Goal: Transaction & Acquisition: Purchase product/service

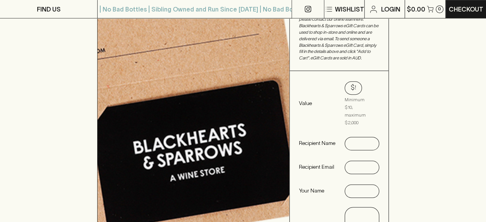
scroll to position [206, 0]
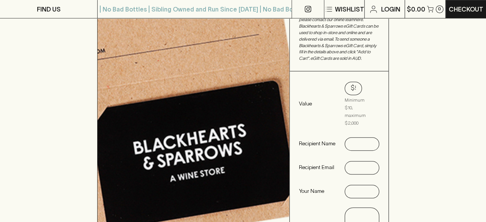
click at [353, 82] on input "$50" at bounding box center [353, 88] width 5 height 12
type input "$25"
click at [373, 138] on div at bounding box center [362, 144] width 35 height 13
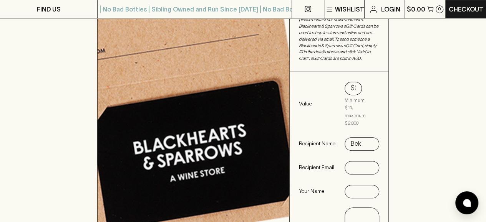
type input "Bek"
click at [364, 162] on input "text" at bounding box center [362, 168] width 22 height 12
type input "[EMAIL_ADDRESS][DOMAIN_NAME]"
click at [365, 186] on input "text" at bounding box center [362, 192] width 22 height 12
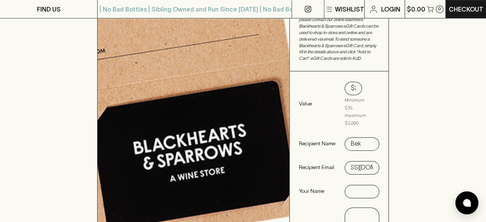
scroll to position [0, 0]
type input "P"
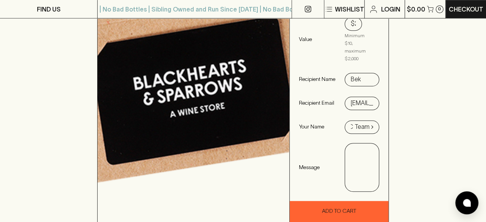
scroll to position [279, 0]
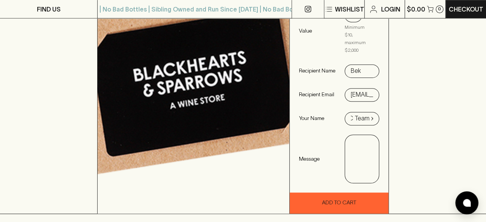
type input "DAC Team x"
click at [372, 158] on textarea at bounding box center [361, 158] width 23 height 35
drag, startPoint x: 366, startPoint y: 162, endPoint x: 345, endPoint y: 115, distance: 51.1
click at [345, 115] on div "Value $25 Minimum $10, maximum $2,000 Recipient Name Bek Recipient Email [EMAIL…" at bounding box center [339, 95] width 99 height 194
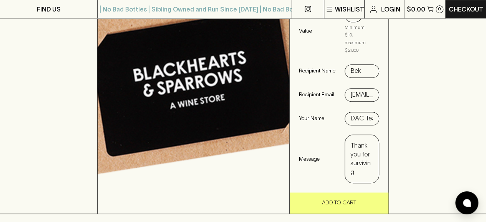
type textarea "Thank you for surviving #wattygate"
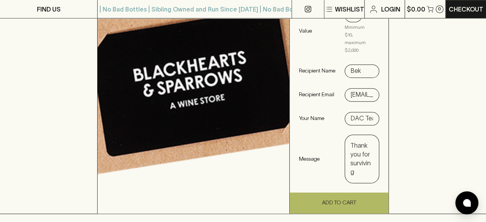
click at [357, 193] on button "Add To Cart" at bounding box center [339, 203] width 99 height 21
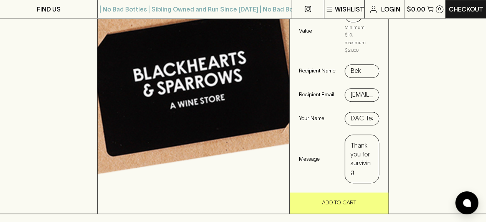
type input "$50"
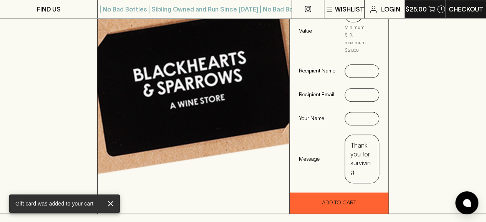
click at [438, 8] on div "1" at bounding box center [441, 9] width 8 height 8
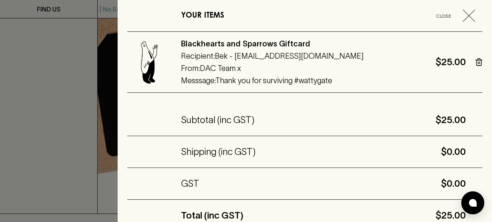
click at [466, 14] on icon "button" at bounding box center [469, 16] width 12 height 12
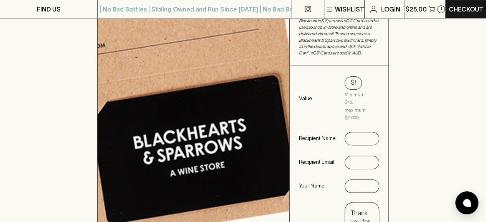
scroll to position [209, 0]
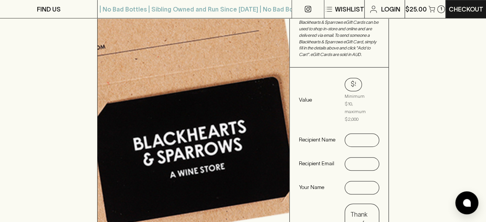
click at [352, 78] on input "$50" at bounding box center [353, 84] width 5 height 12
type input "$25"
click at [364, 133] on div at bounding box center [362, 140] width 35 height 15
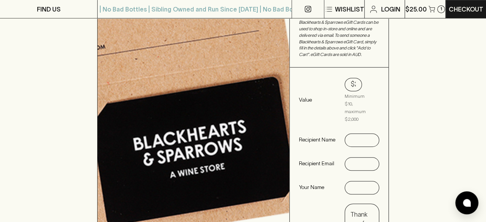
click at [360, 134] on input "text" at bounding box center [362, 140] width 22 height 12
type input "[PERSON_NAME]"
click at [372, 158] on input "text" at bounding box center [362, 164] width 22 height 12
type input "[EMAIL_ADDRESS][DOMAIN_NAME]"
click at [358, 182] on input "text" at bounding box center [362, 188] width 22 height 12
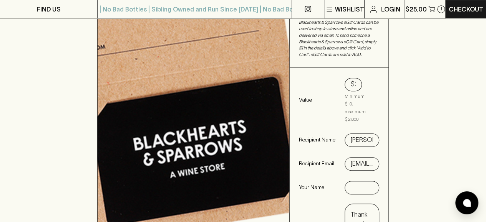
type input "DAC Team x"
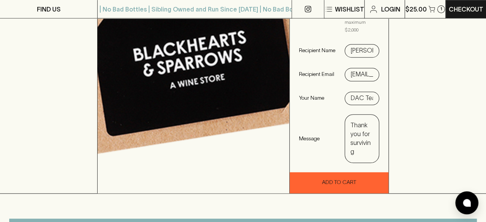
scroll to position [299, 0]
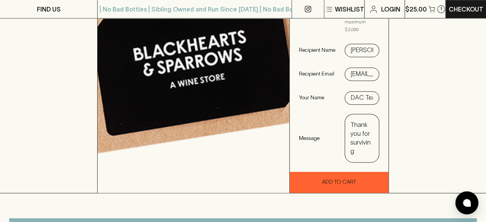
click at [361, 128] on textarea "Thank you for surviving #wattygate" at bounding box center [361, 138] width 23 height 35
paste textarea "Thank you for surviving #wattygate"
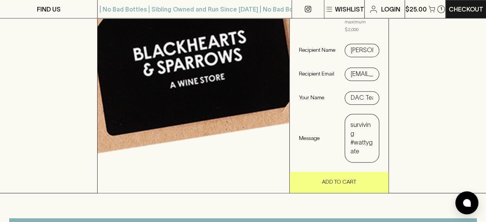
type textarea "Thank you for surviving #wattygate"
click at [357, 172] on button "Add To Cart" at bounding box center [339, 182] width 99 height 21
type input "$50"
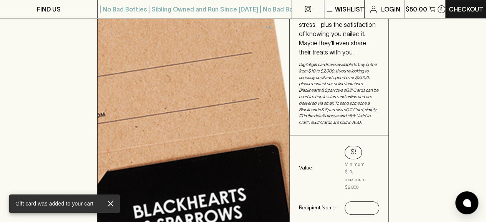
scroll to position [142, 0]
click at [358, 146] on div "$50" at bounding box center [353, 152] width 17 height 13
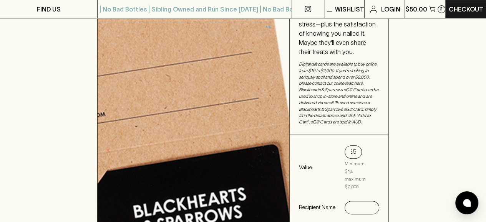
type input "$25"
click at [357, 202] on input "text" at bounding box center [362, 208] width 22 height 12
type input "Mia"
click at [410, 168] on div "E-Gift Card Looking for the perfect gift for the connoisseur of cuvées in your …" at bounding box center [243, 131] width 486 height 440
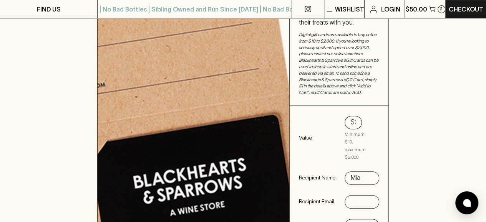
scroll to position [179, 0]
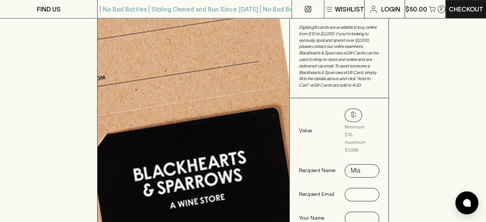
click at [374, 188] on div at bounding box center [362, 194] width 35 height 13
type input "[EMAIL_ADDRESS][DOMAIN_NAME]"
click at [362, 214] on input "text" at bounding box center [362, 218] width 22 height 12
type input "DAC Team x"
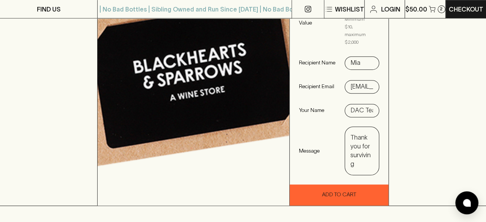
click at [360, 133] on textarea "Thank you for surviving #wattygate" at bounding box center [361, 150] width 23 height 35
paste textarea "Thank you for surviving #wattygate"
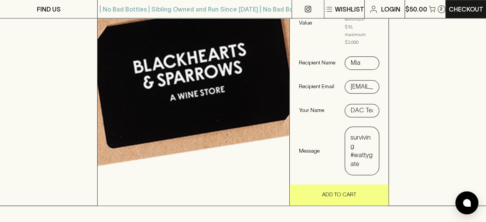
type textarea "Thank you for surviving #wattygate"
click at [352, 185] on button "Add To Cart" at bounding box center [339, 195] width 99 height 21
type input "$50"
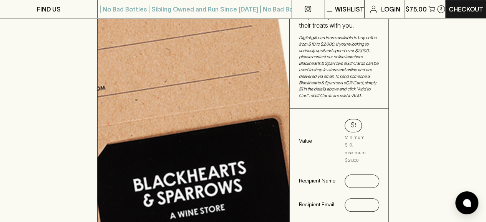
scroll to position [161, 0]
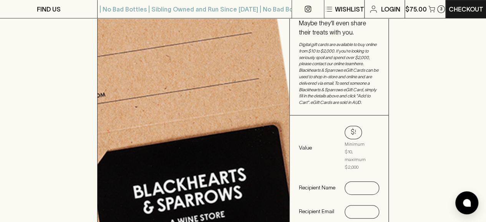
click at [356, 126] on div "$50" at bounding box center [353, 132] width 17 height 13
type input "$25"
click at [363, 182] on input "text" at bounding box center [362, 188] width 22 height 12
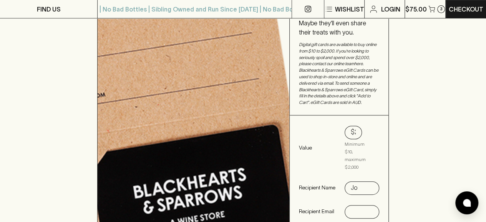
type input "Jo"
click at [391, 172] on div "E-Gift Card Looking for the perfect gift for the connoisseur of cuvées in your …" at bounding box center [243, 112] width 486 height 440
click at [363, 206] on input "text" at bounding box center [362, 212] width 22 height 12
type input "[EMAIL_ADDRESS][DOMAIN_NAME]"
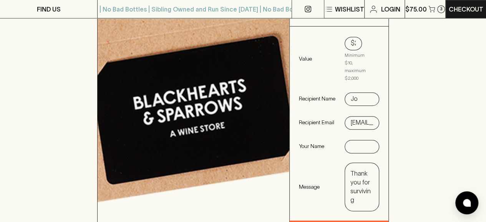
scroll to position [254, 0]
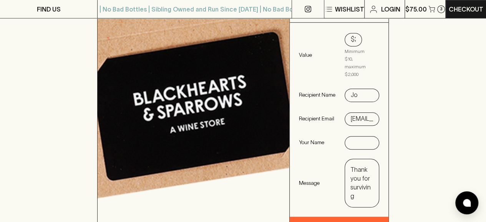
click at [361, 137] on input "text" at bounding box center [362, 143] width 22 height 12
type input "DAC Team x"
click at [352, 166] on textarea "Thank you for surviving #wattygate" at bounding box center [361, 183] width 23 height 35
paste textarea "Thank you for surviving #wattygate"
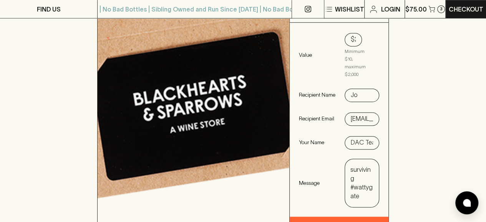
type textarea "Thank you for surviving #wattygate"
click at [364, 206] on div "Value $25 Minimum $10, maximum $2,000 Recipient Name Jo Recipient Email [EMAIL_…" at bounding box center [339, 120] width 99 height 194
type input "$50"
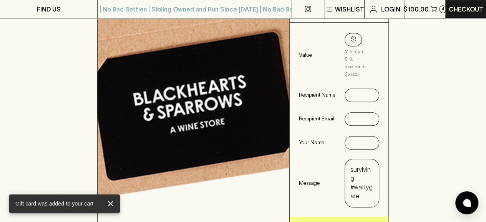
scroll to position [0, 0]
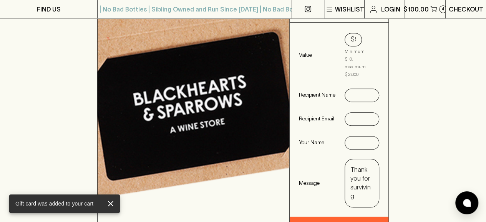
click at [468, 7] on p "Checkout" at bounding box center [466, 9] width 35 height 9
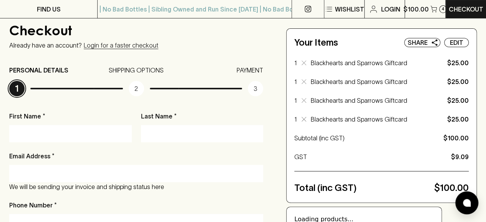
scroll to position [57, 0]
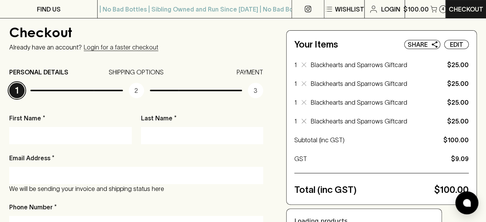
click at [118, 133] on input "First Name *" at bounding box center [70, 135] width 111 height 12
type input "[GEOGRAPHIC_DATA]"
type input "[PERSON_NAME]"
type input "0411686921"
type input "[STREET_ADDRESS]"
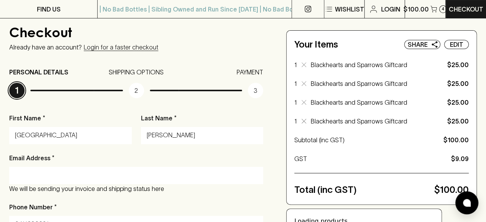
type input "[GEOGRAPHIC_DATA]"
type input "3057"
type input "VIC"
click at [171, 136] on input "[PERSON_NAME]" at bounding box center [202, 135] width 111 height 12
drag, startPoint x: 195, startPoint y: 134, endPoint x: 172, endPoint y: 134, distance: 23.1
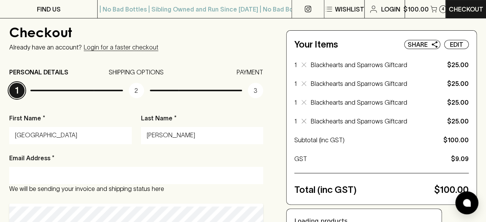
click at [172, 134] on input "[PERSON_NAME]" at bounding box center [202, 135] width 111 height 12
type input "[PERSON_NAME]"
click at [152, 116] on p "Last Name *" at bounding box center [202, 118] width 123 height 9
click at [152, 129] on input "[PERSON_NAME]" at bounding box center [202, 135] width 111 height 12
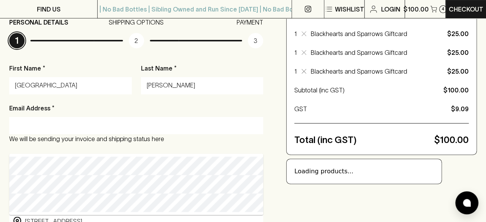
click at [185, 125] on input "Email Address *" at bounding box center [136, 125] width 242 height 12
type input "[EMAIL_ADDRESS][DOMAIN_NAME]"
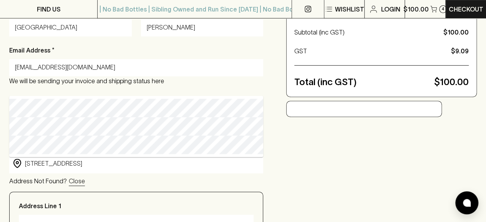
scroll to position [166, 0]
type input "[STREET_ADDRESS]"
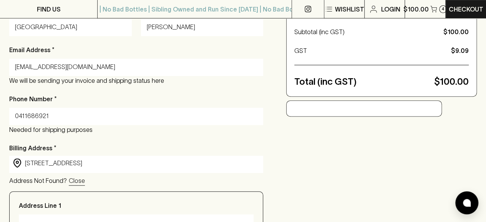
type input "[STREET_ADDRESS]"
type input "Victoria"
click at [27, 117] on input "0411686921" at bounding box center [136, 116] width 242 height 12
drag, startPoint x: 27, startPoint y: 117, endPoint x: 82, endPoint y: 119, distance: 55.7
click at [82, 119] on input "0411686921" at bounding box center [136, 116] width 242 height 12
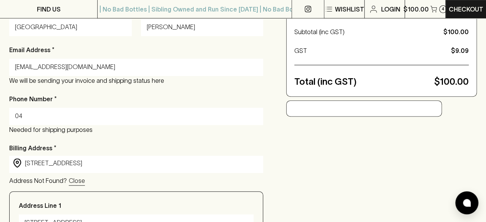
type input "0"
type input "0410910085"
click at [293, 141] on div "Checkout Already have an account? Login for a faster checkout PERSONAL DETAILS …" at bounding box center [243, 181] width 468 height 526
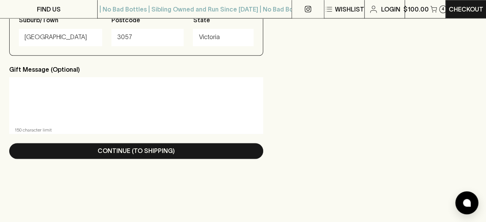
scroll to position [456, 0]
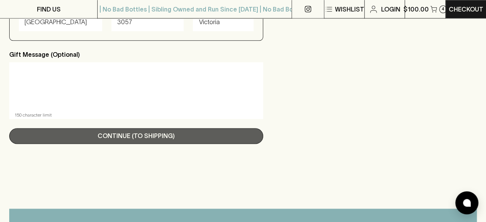
click at [186, 136] on button "Continue (To Shipping)" at bounding box center [136, 136] width 254 height 16
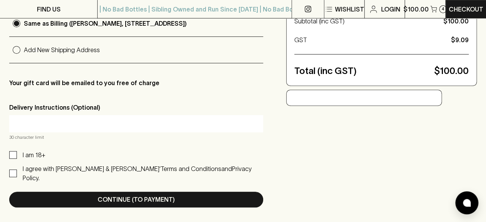
scroll to position [196, 0]
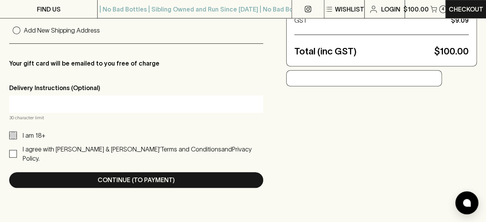
click at [13, 139] on input "I am 18+" at bounding box center [13, 136] width 8 height 8
checkbox input "true"
click at [12, 150] on input "I agree with [PERSON_NAME] & [PERSON_NAME]’ Terms and Conditions and Privacy Po…" at bounding box center [13, 154] width 8 height 8
checkbox input "true"
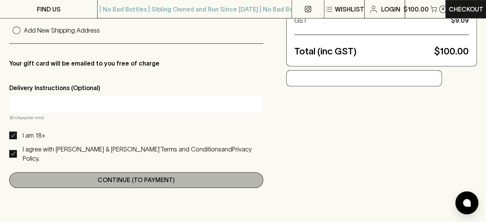
click at [119, 176] on p "Continue (To Payment)" at bounding box center [136, 180] width 77 height 9
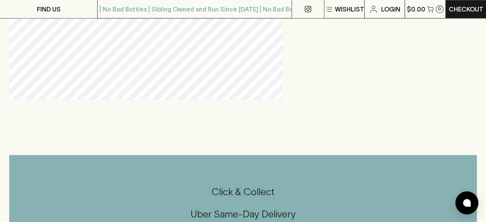
scroll to position [417, 0]
